Goal: Task Accomplishment & Management: Manage account settings

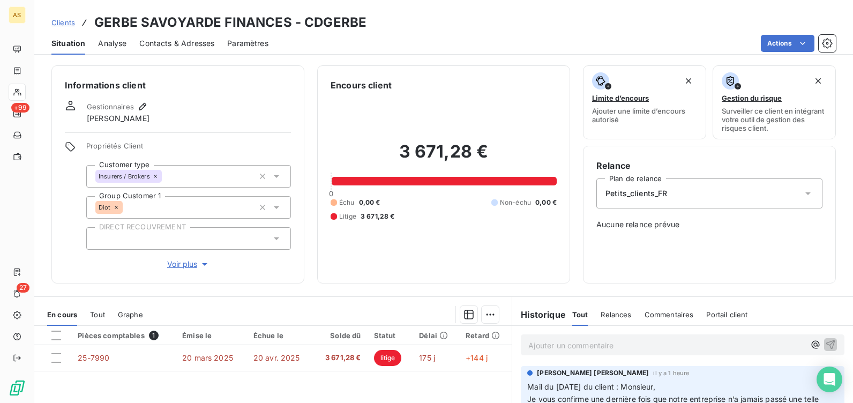
scroll to position [161, 0]
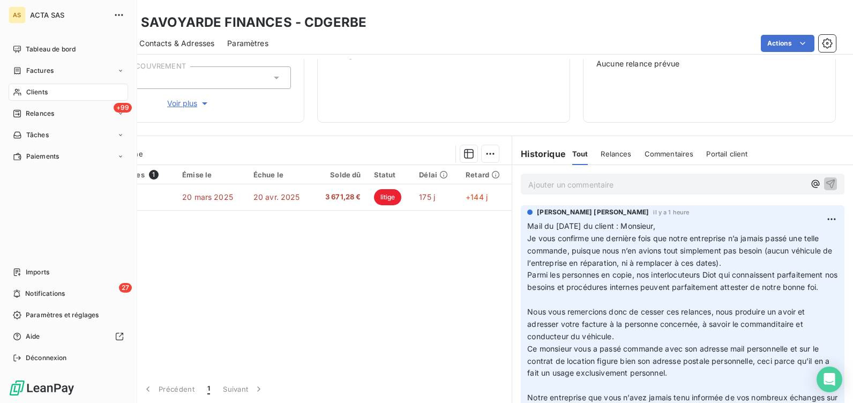
click at [34, 94] on span "Clients" at bounding box center [36, 92] width 21 height 10
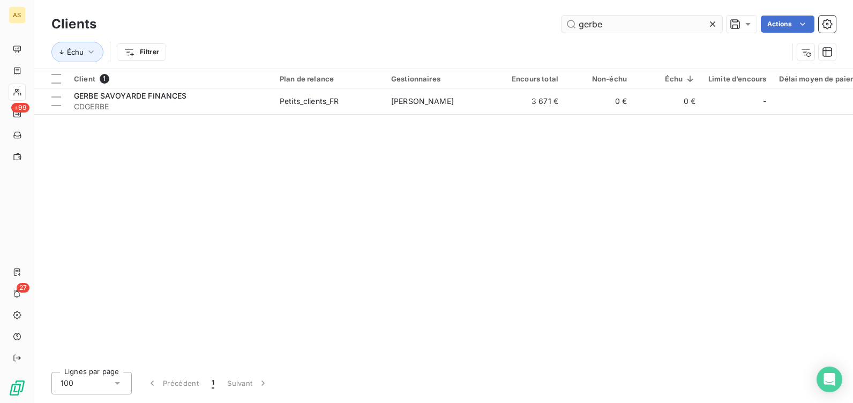
drag, startPoint x: 611, startPoint y: 25, endPoint x: 575, endPoint y: 29, distance: 35.6
click at [575, 29] on input "gerbe" at bounding box center [641, 24] width 161 height 17
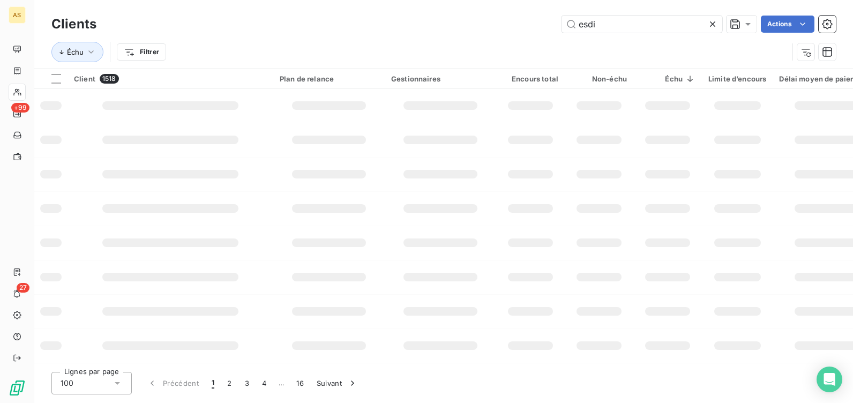
type input "esdi"
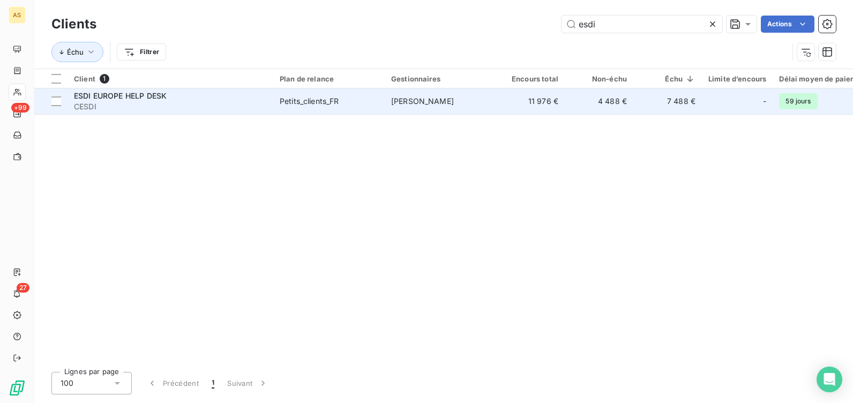
click at [377, 108] on td "Petits_clients_FR" at bounding box center [328, 101] width 111 height 26
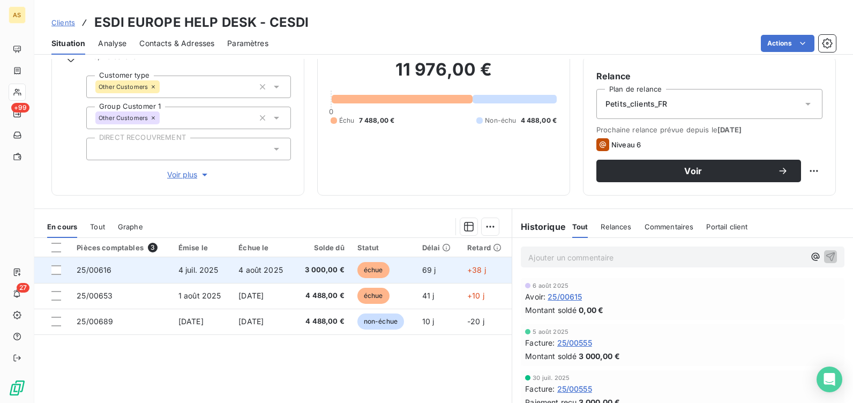
scroll to position [107, 0]
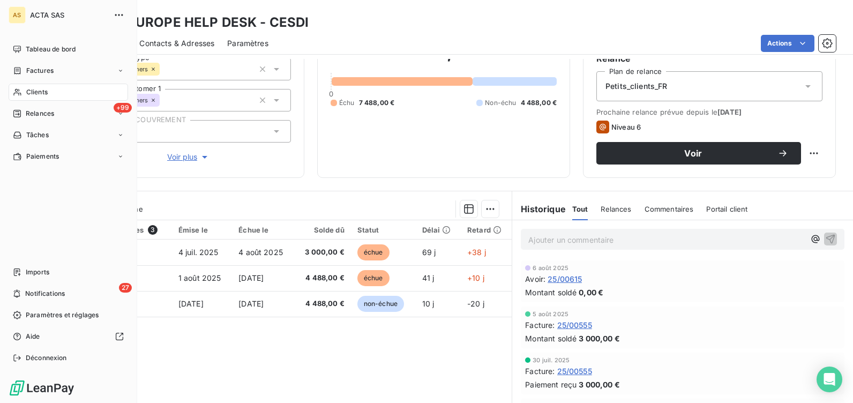
click at [51, 85] on div "Clients" at bounding box center [68, 92] width 119 height 17
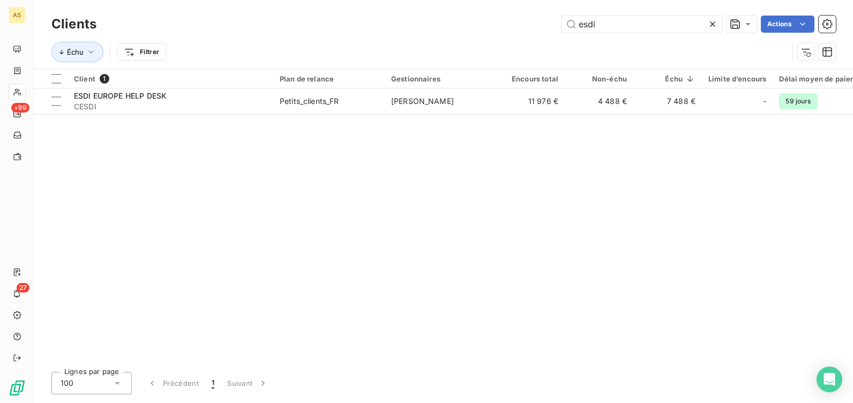
drag, startPoint x: 571, startPoint y: 20, endPoint x: 536, endPoint y: 24, distance: 35.0
click at [551, 23] on div "esdi Actions" at bounding box center [472, 24] width 726 height 17
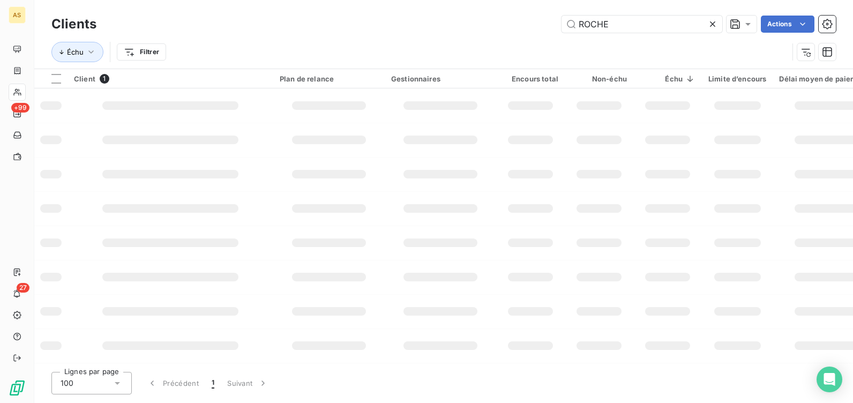
type input "ROCHE"
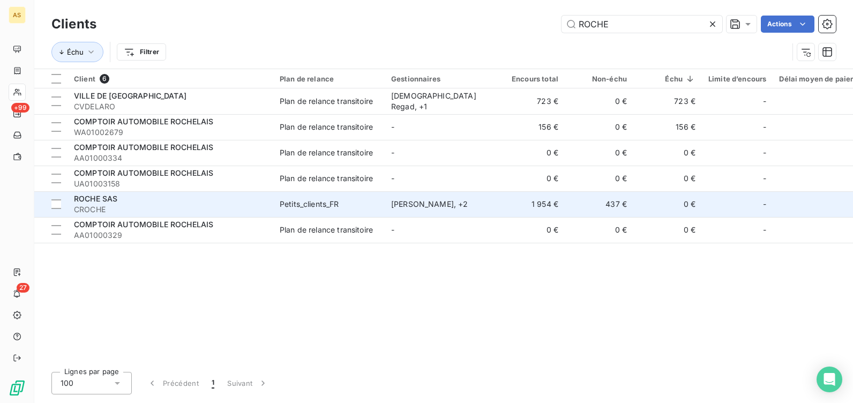
click at [321, 205] on div "Petits_clients_FR" at bounding box center [309, 204] width 59 height 11
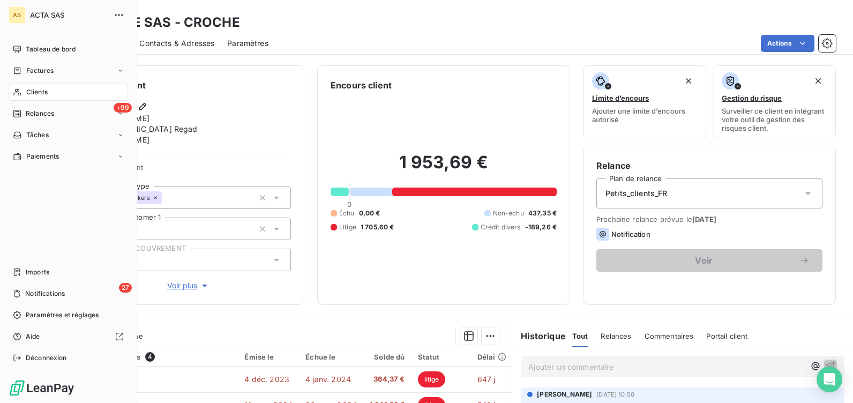
click at [39, 93] on span "Clients" at bounding box center [36, 92] width 21 height 10
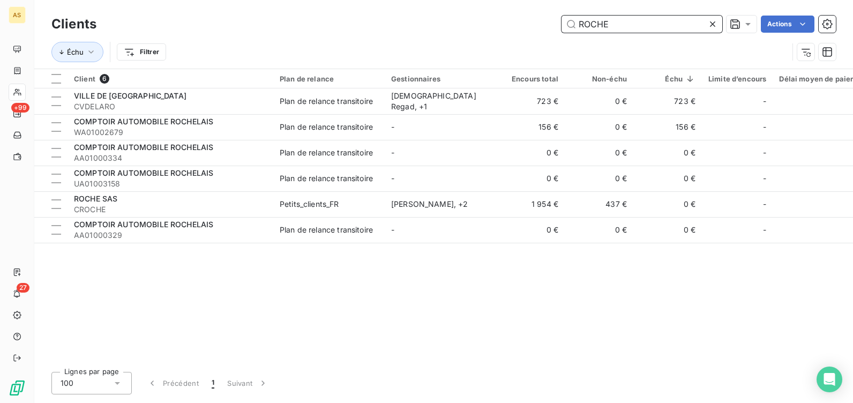
drag, startPoint x: 608, startPoint y: 25, endPoint x: 543, endPoint y: 32, distance: 64.7
click at [552, 32] on div "ROCHE Actions" at bounding box center [472, 24] width 726 height 17
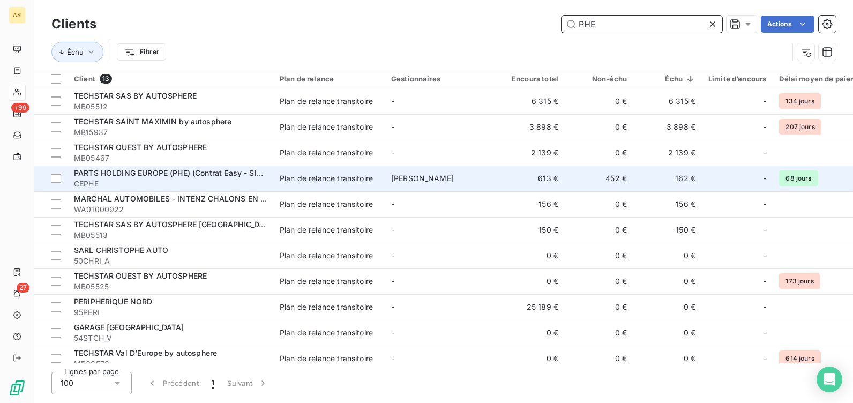
type input "PHE"
click at [333, 173] on div "Plan de relance transitoire" at bounding box center [326, 178] width 93 height 11
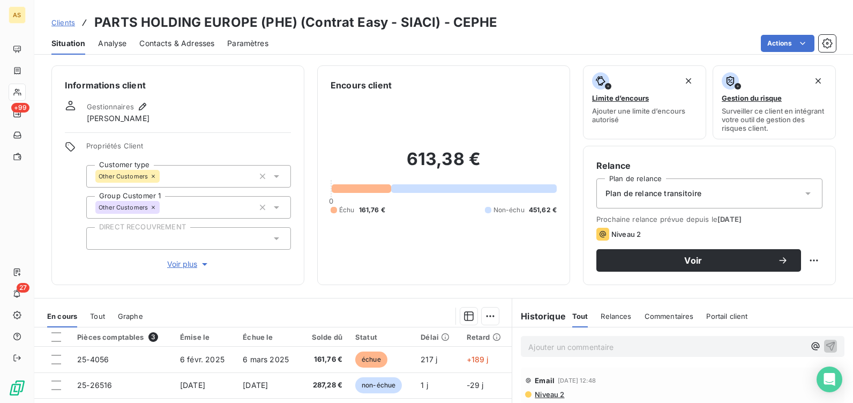
scroll to position [54, 0]
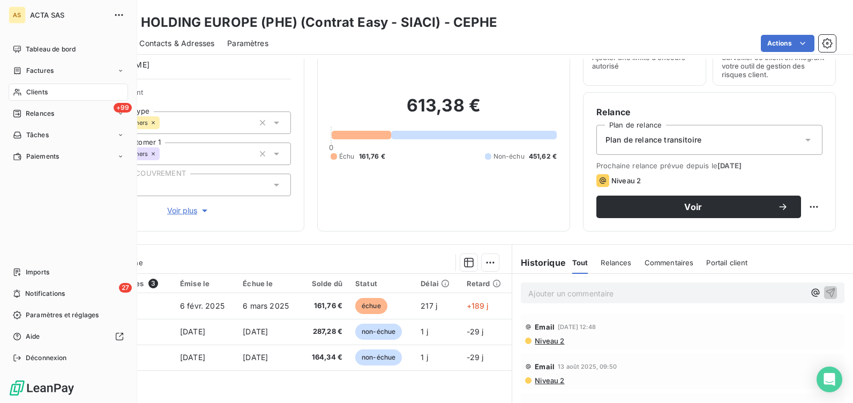
click at [35, 93] on span "Clients" at bounding box center [36, 92] width 21 height 10
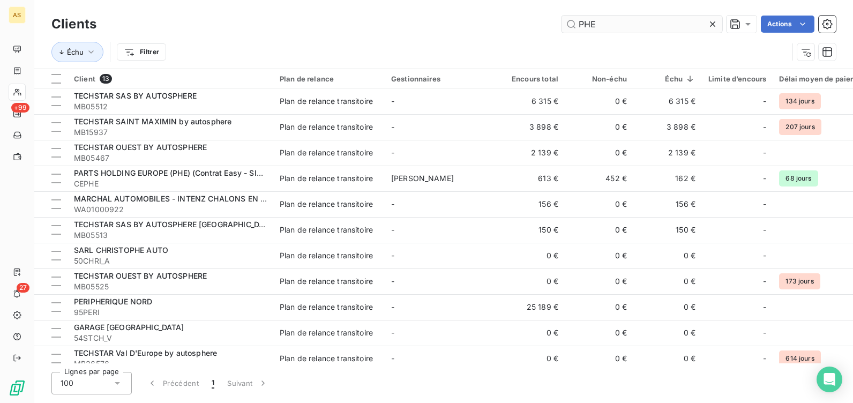
drag, startPoint x: 597, startPoint y: 21, endPoint x: 572, endPoint y: 21, distance: 25.2
click at [572, 21] on input "PHE" at bounding box center [641, 24] width 161 height 17
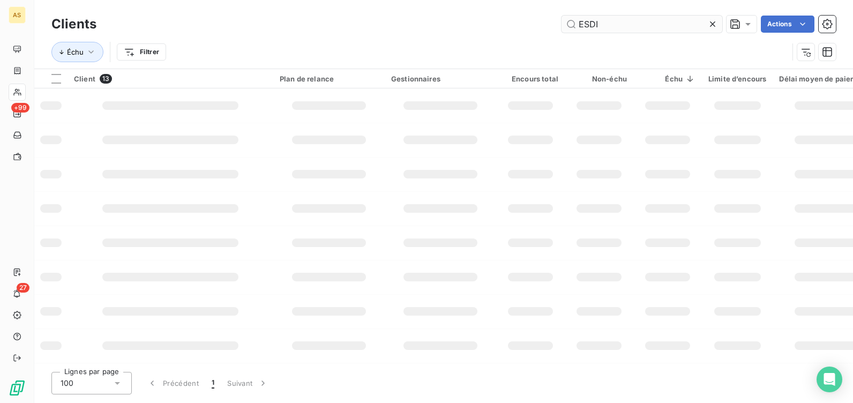
type input "ESDI"
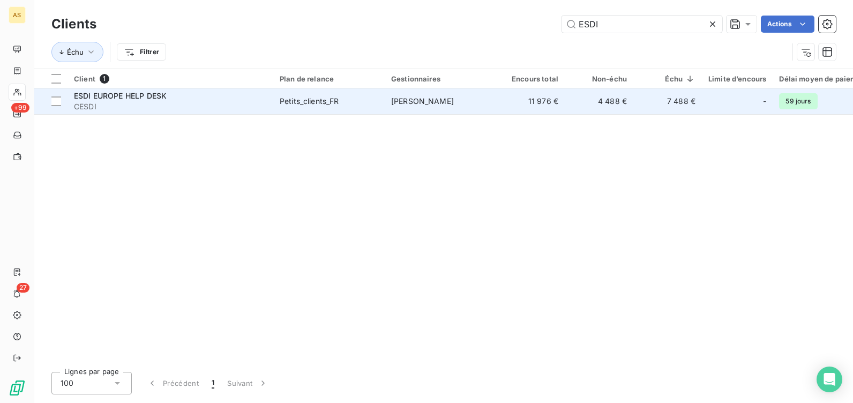
click at [304, 103] on div "Petits_clients_FR" at bounding box center [309, 101] width 59 height 11
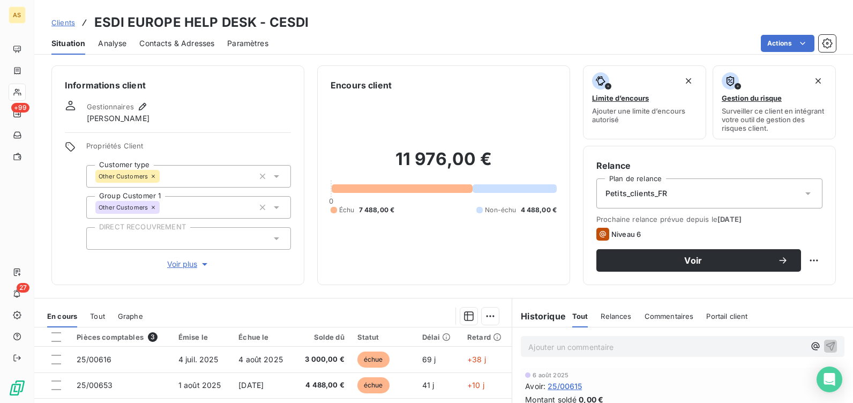
click at [178, 45] on span "Contacts & Adresses" at bounding box center [176, 43] width 75 height 11
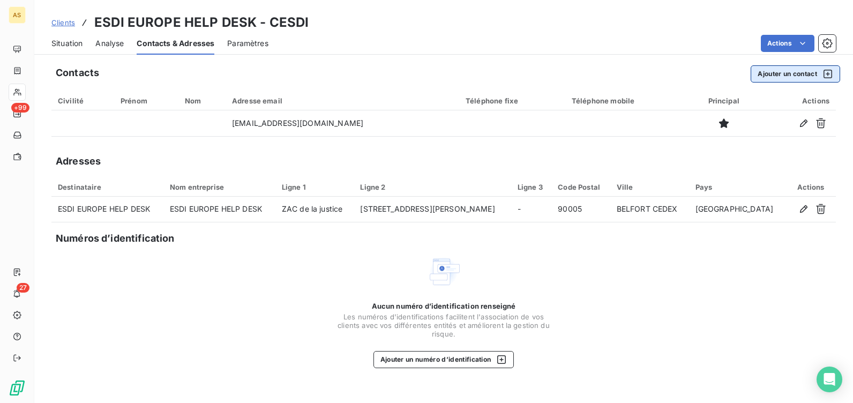
click at [803, 73] on button "Ajouter un contact" at bounding box center [795, 73] width 89 height 17
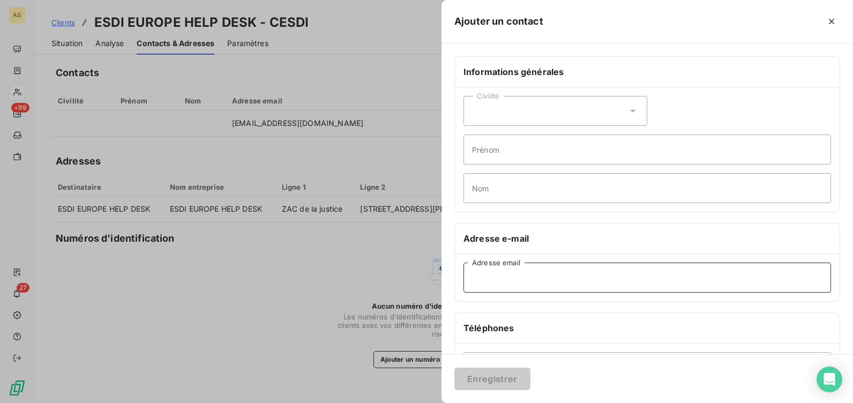
click at [525, 274] on input "Adresse email" at bounding box center [647, 278] width 368 height 30
paste input "[EMAIL_ADDRESS][DOMAIN_NAME]"
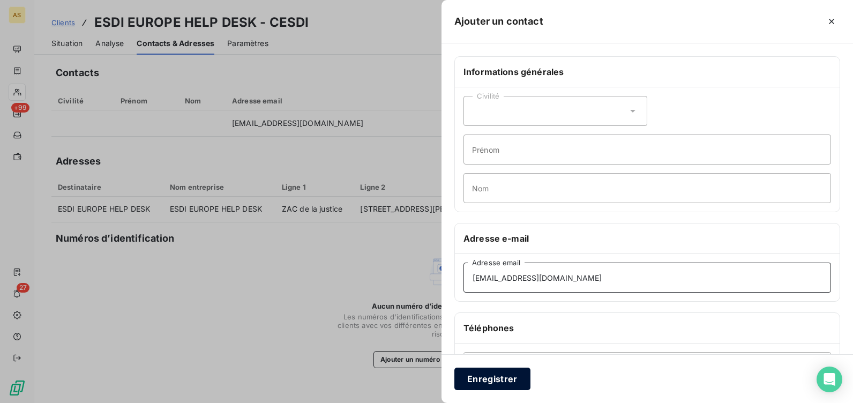
type input "[EMAIL_ADDRESS][DOMAIN_NAME]"
click at [497, 380] on button "Enregistrer" at bounding box center [492, 379] width 76 height 23
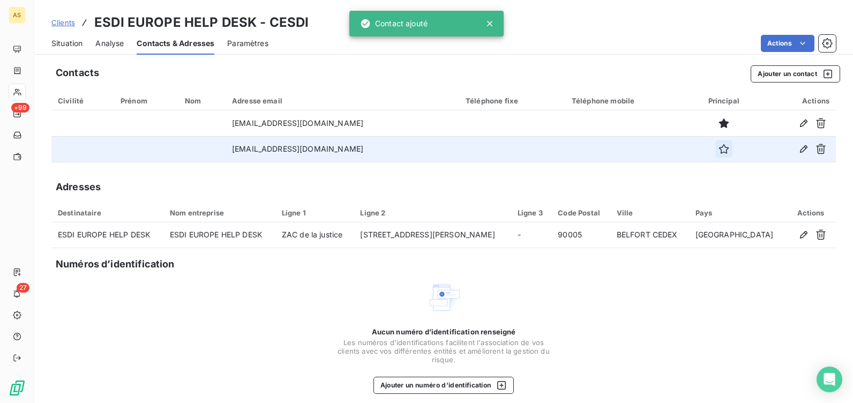
click at [722, 149] on icon "button" at bounding box center [723, 149] width 11 height 11
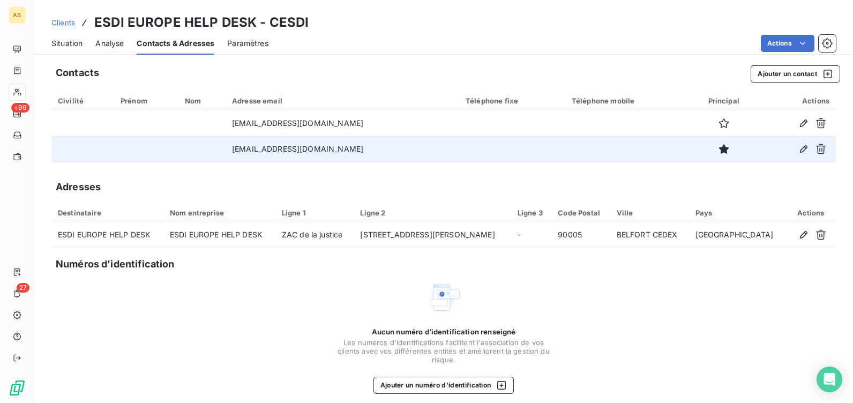
click at [72, 45] on span "Situation" at bounding box center [66, 43] width 31 height 11
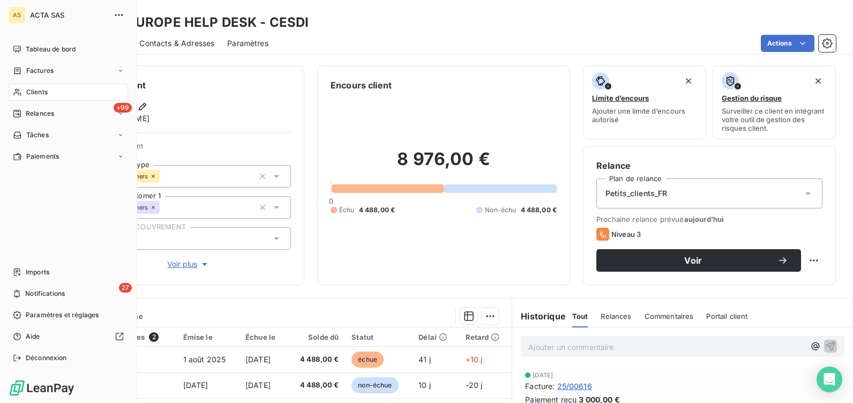
click at [36, 91] on span "Clients" at bounding box center [36, 92] width 21 height 10
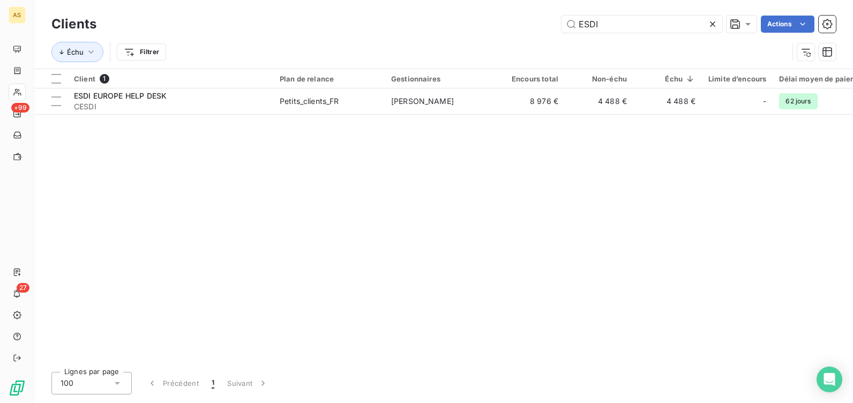
drag, startPoint x: 610, startPoint y: 25, endPoint x: 540, endPoint y: 24, distance: 70.7
click at [549, 26] on div "ESDI Actions" at bounding box center [472, 24] width 726 height 17
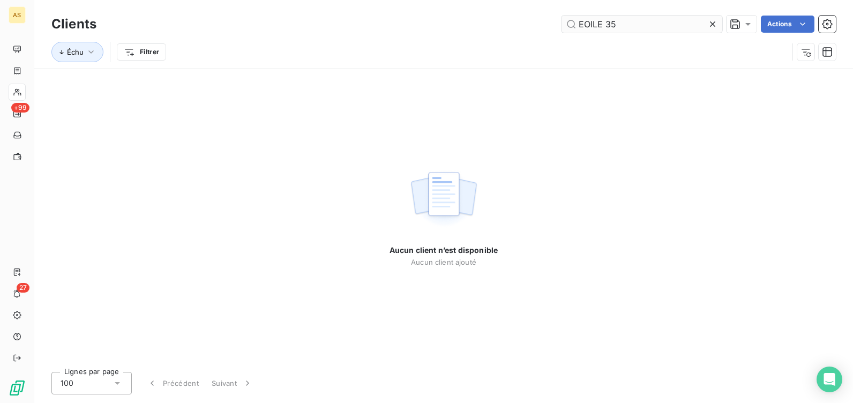
click at [589, 24] on input "EOILE 35" at bounding box center [641, 24] width 161 height 17
click at [582, 25] on input "EOILE 35" at bounding box center [641, 24] width 161 height 17
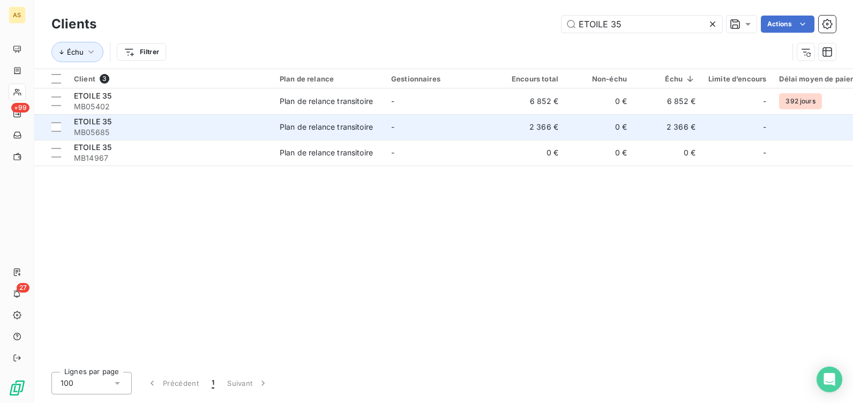
type input "ETOILE 35"
click at [351, 134] on td "Plan de relance transitoire" at bounding box center [328, 127] width 111 height 26
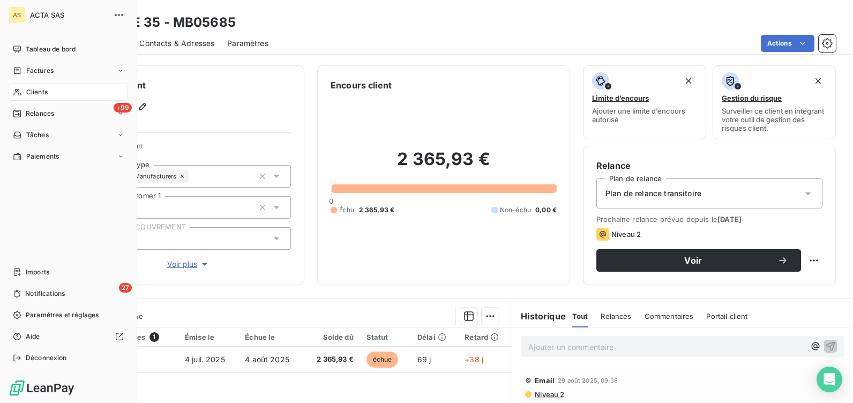
click at [41, 89] on span "Clients" at bounding box center [36, 92] width 21 height 10
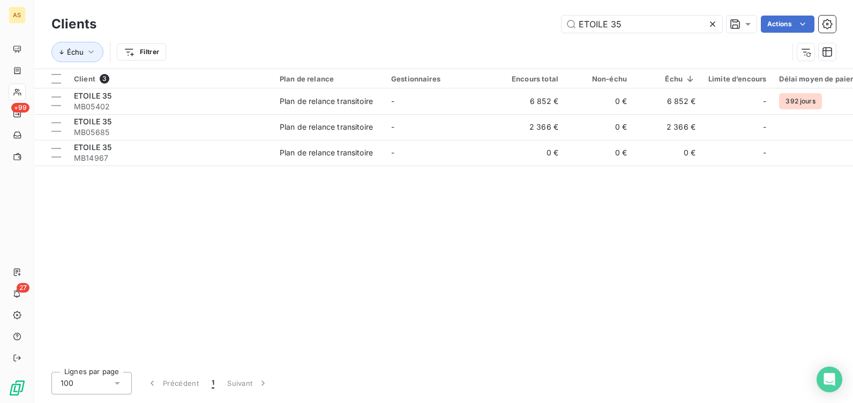
click at [712, 24] on icon at bounding box center [712, 23] width 5 height 5
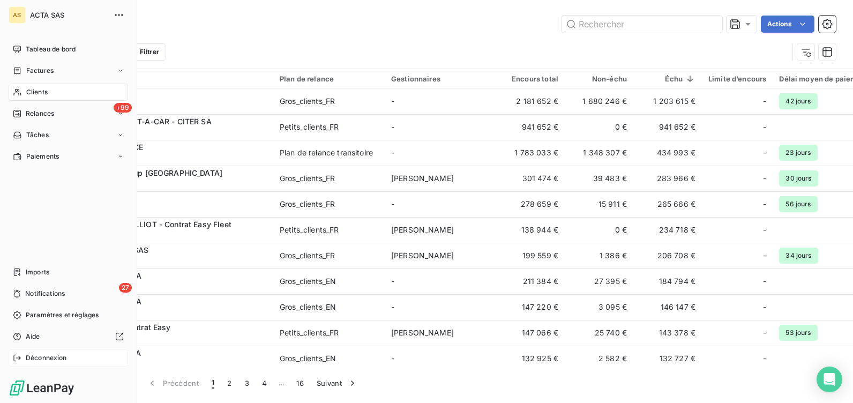
click at [42, 362] on span "Déconnexion" at bounding box center [46, 358] width 41 height 10
